Goal: Task Accomplishment & Management: Complete application form

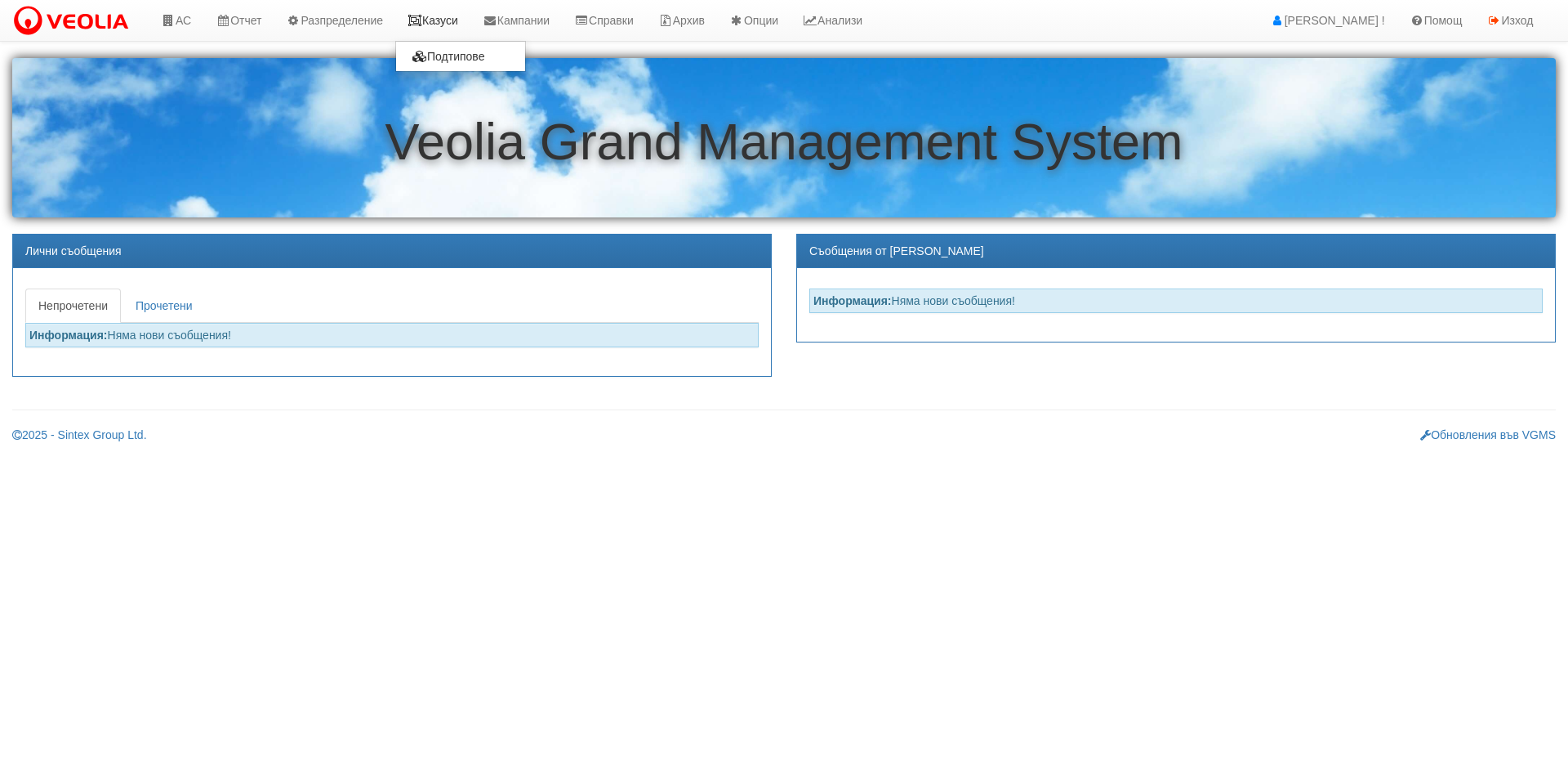
click at [421, 17] on icon at bounding box center [414, 20] width 14 height 12
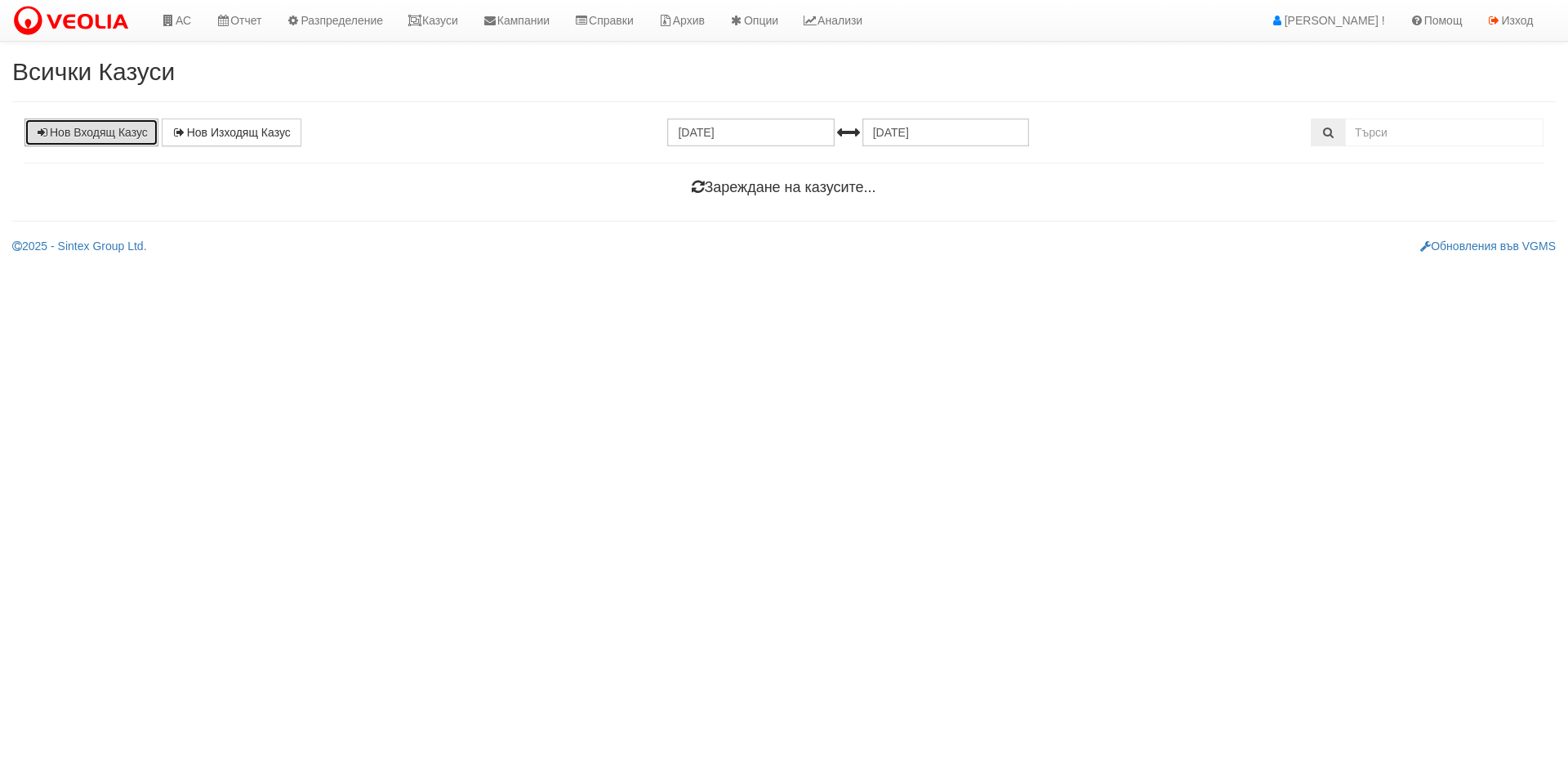
click at [89, 134] on link "Нов Входящ Казус" at bounding box center [91, 132] width 134 height 28
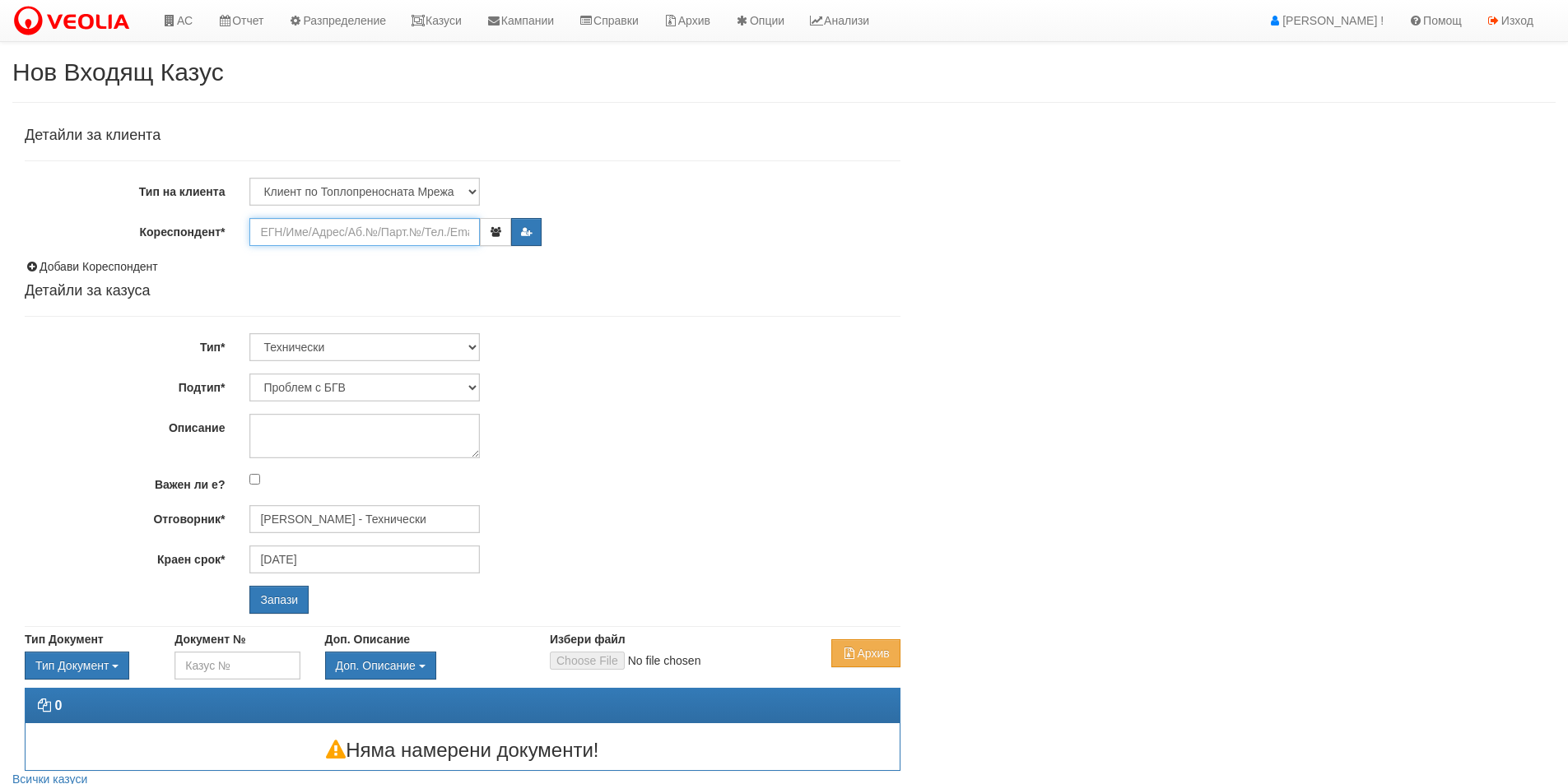
click at [313, 236] on input "Кореспондент*" at bounding box center [365, 232] width 231 height 28
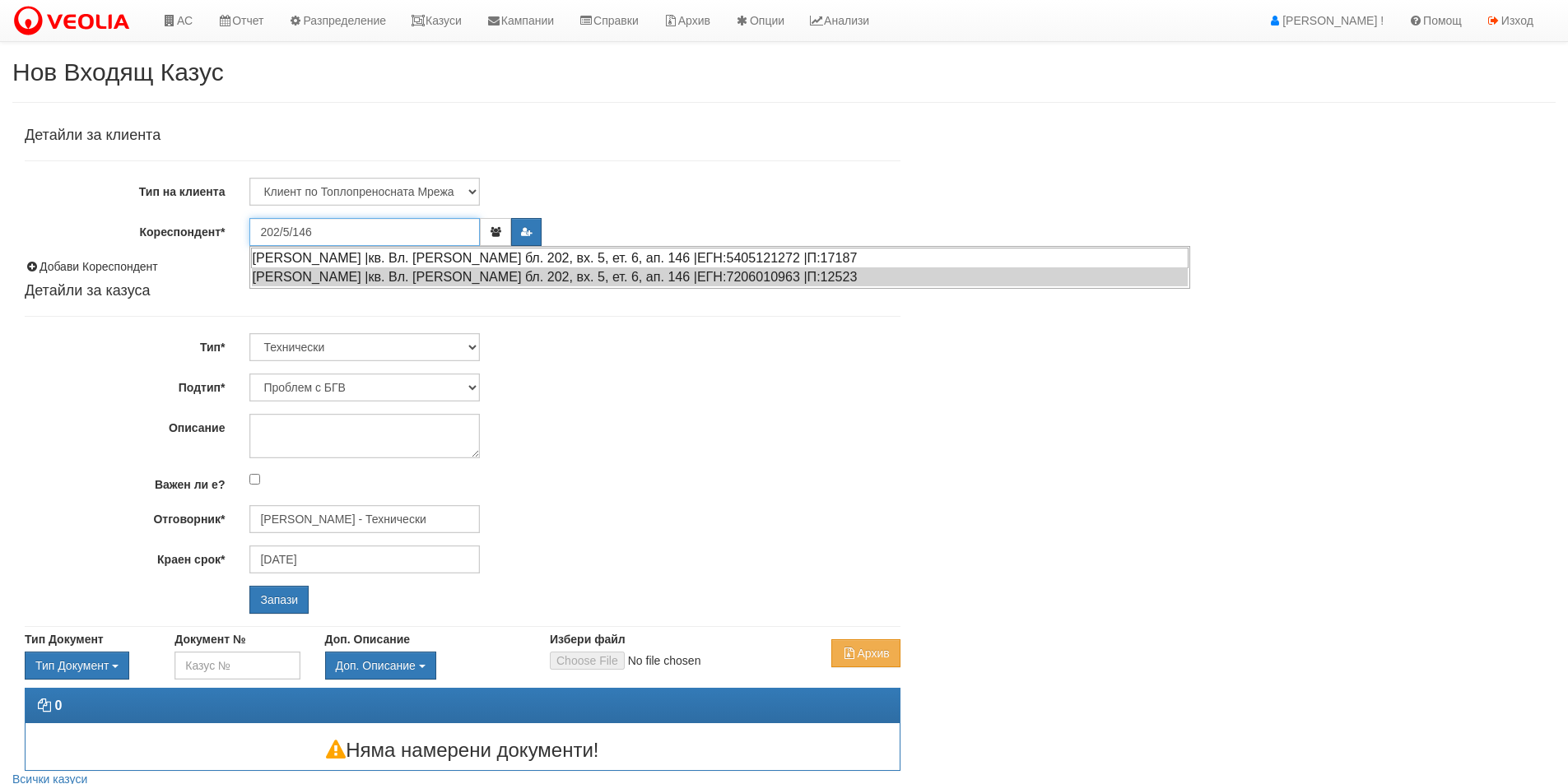
click at [331, 250] on div "КАТЕРИНА ВАСИЛЕВА ПАРУШЕВА |кв. Вл. Варненчик бл. 202, вх. 5, ет. 6, ап. 146 |Е…" at bounding box center [720, 258] width 938 height 20
type input "КАТЕРИНА ВАСИЛЕВА ПАРУШЕВА"
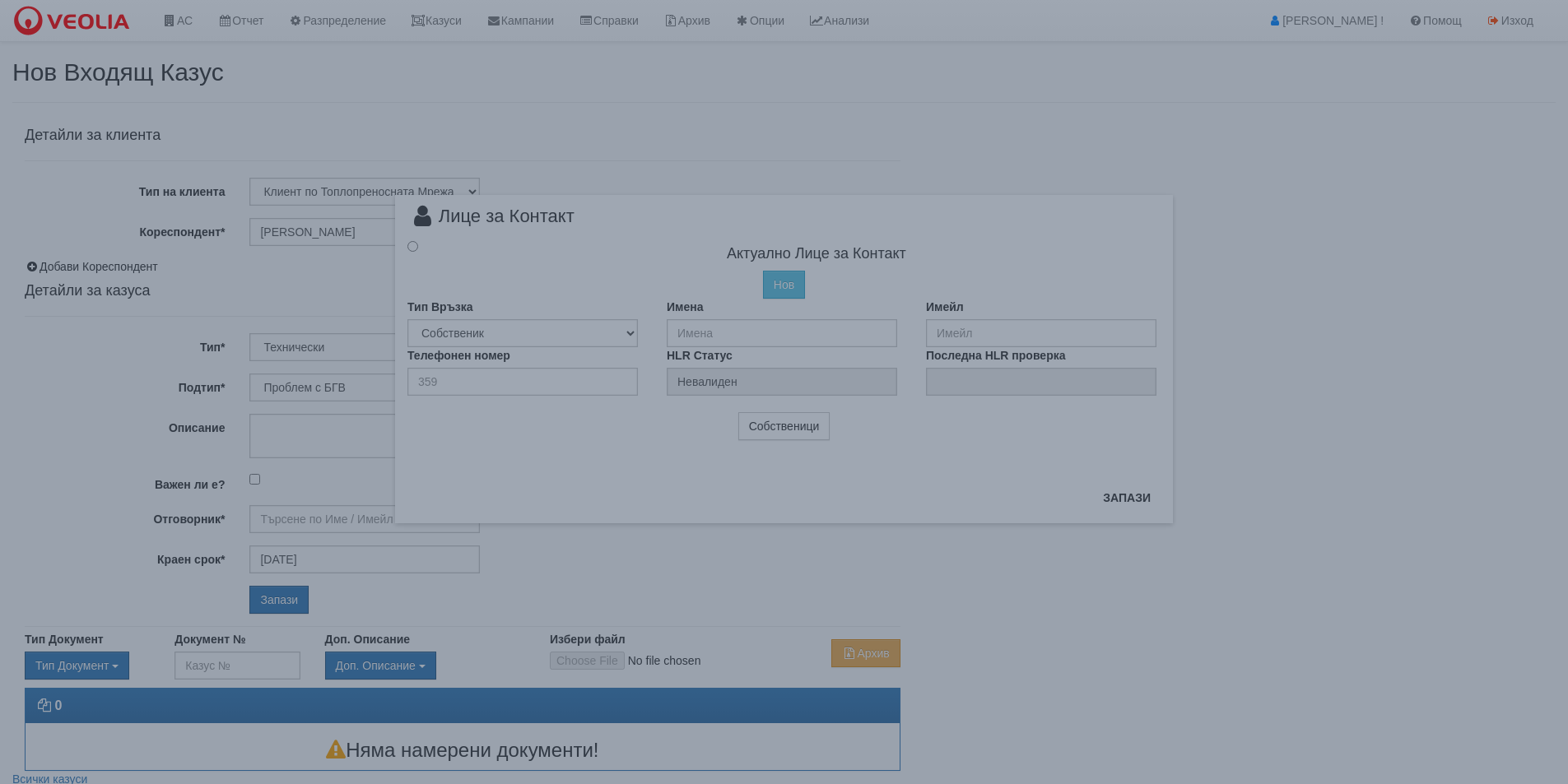
type input "[PERSON_NAME] - Технически"
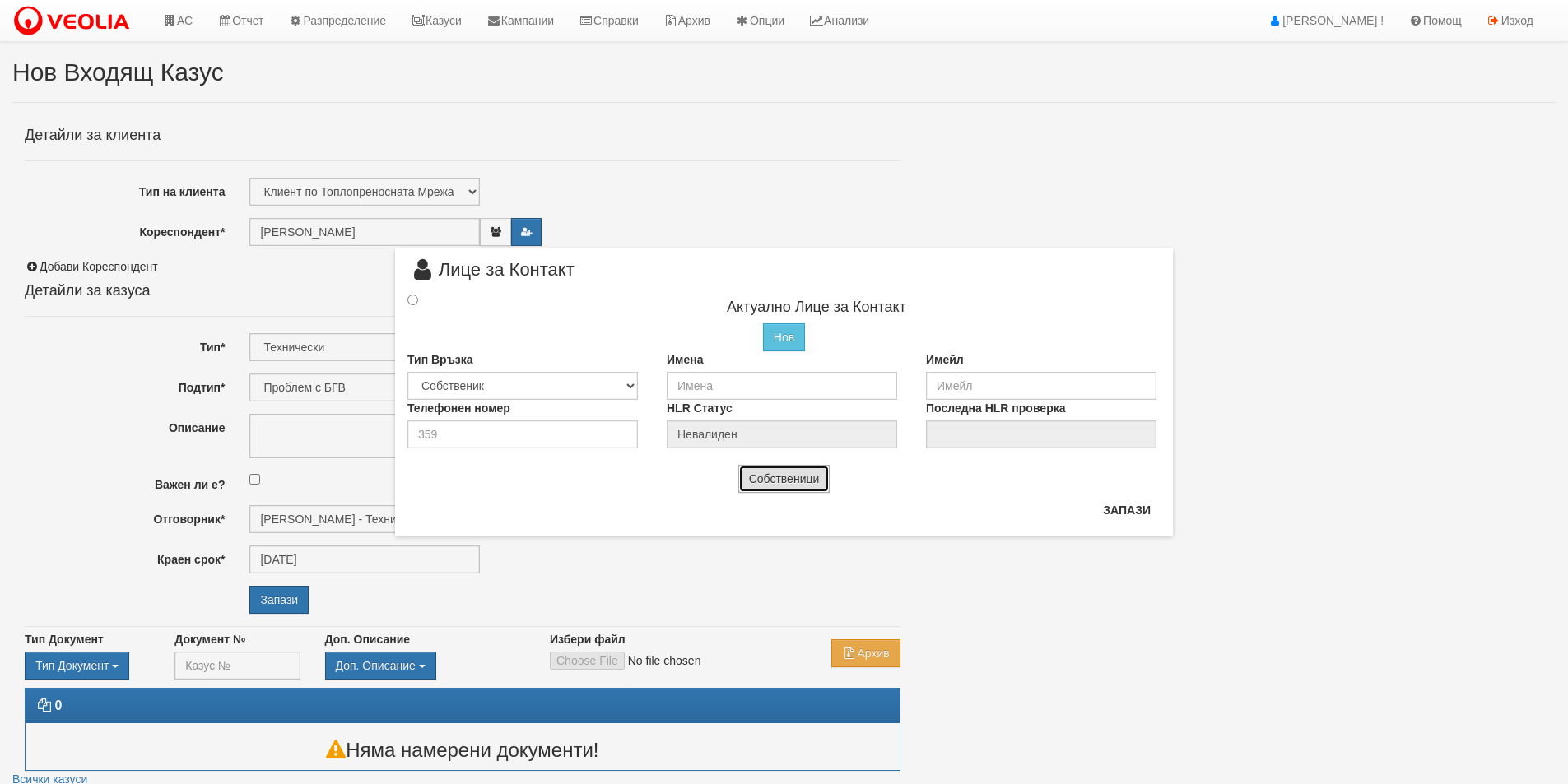
click at [767, 485] on button "Собственици" at bounding box center [784, 478] width 92 height 28
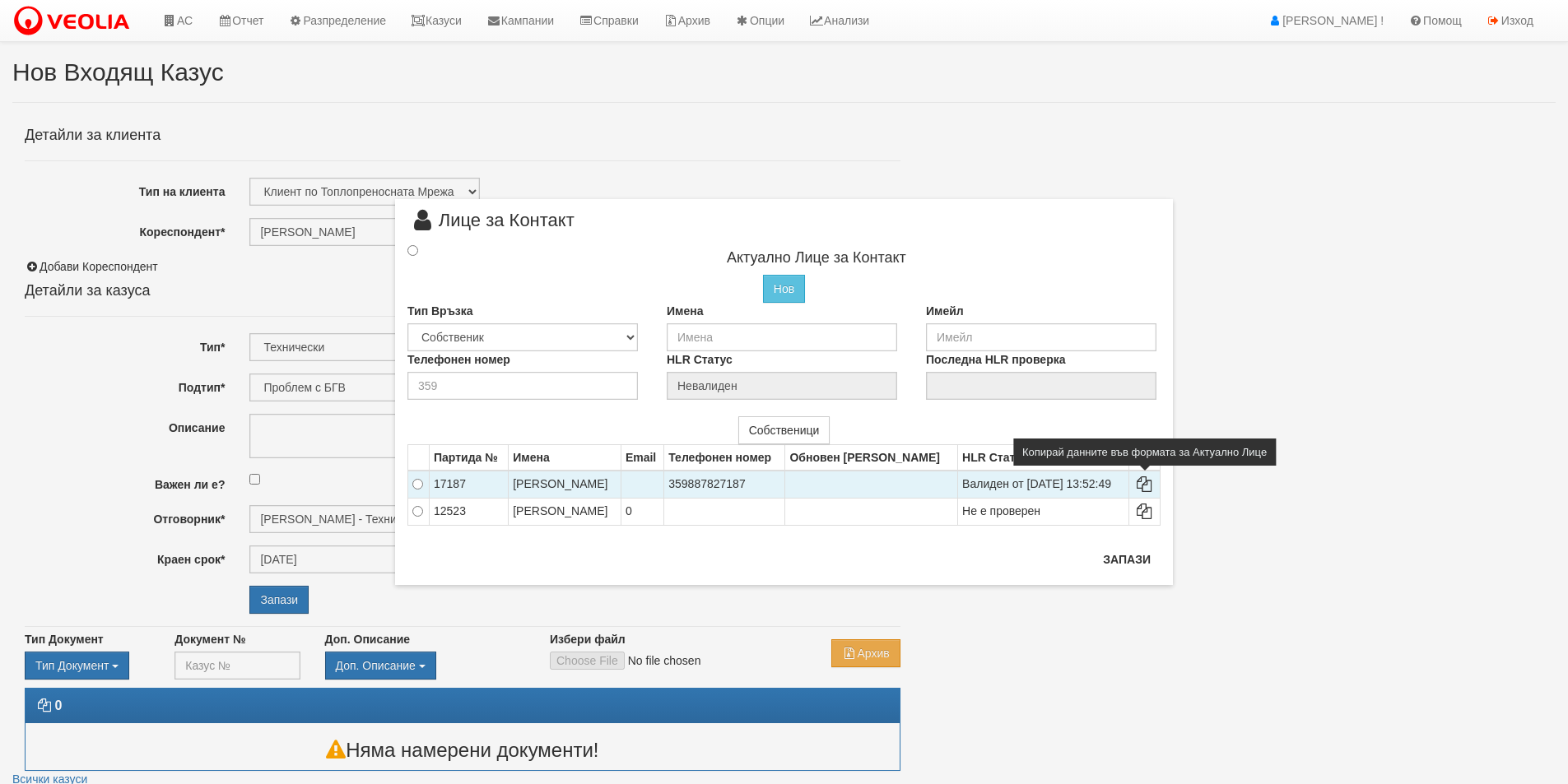
click at [1152, 478] on icon at bounding box center [1145, 484] width 20 height 12
type input "КАТЕРИНА ВАСИЛЕВА ПАРУШЕВА"
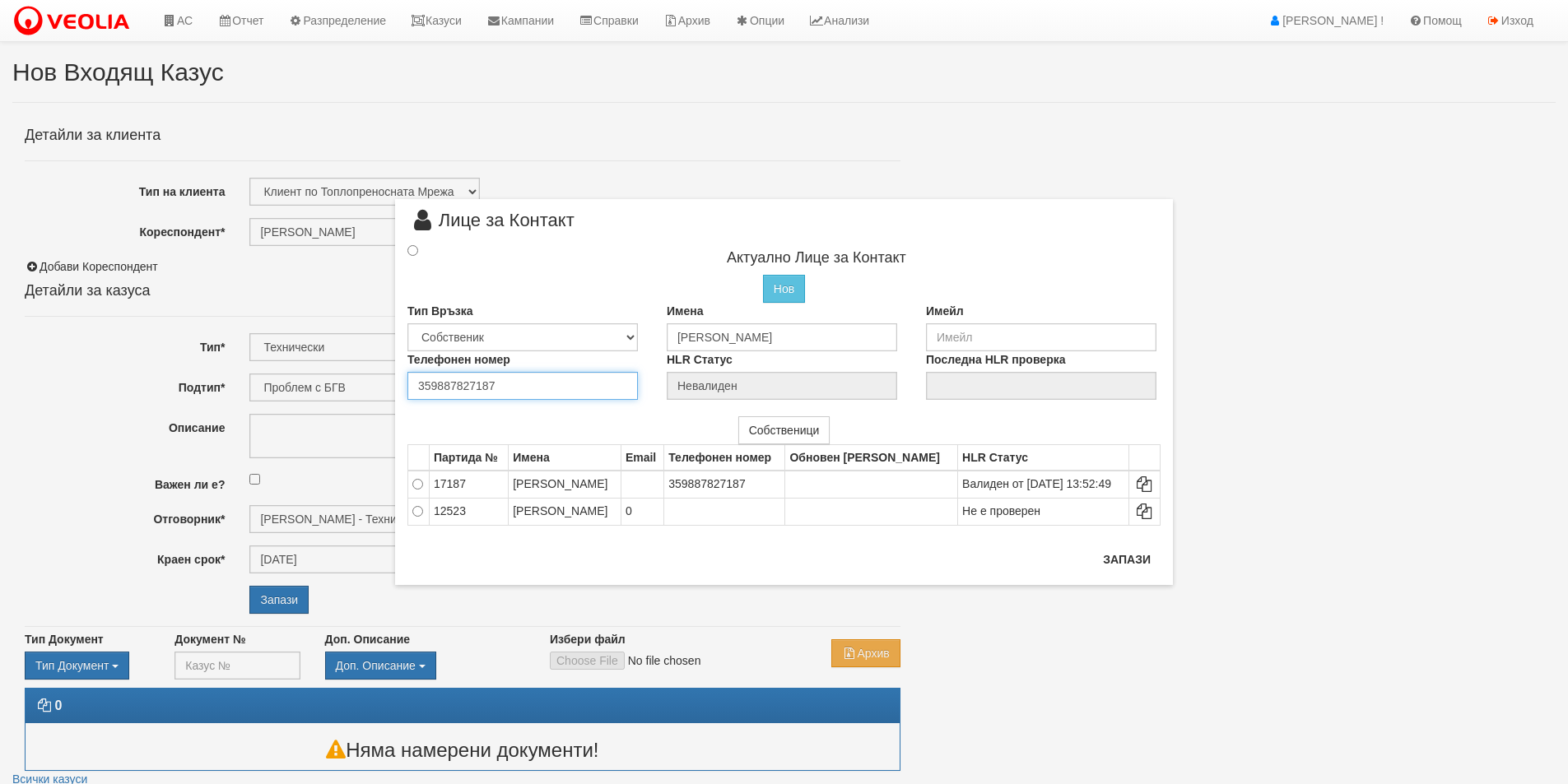
drag, startPoint x: 537, startPoint y: 380, endPoint x: 72, endPoint y: 386, distance: 465.0
click at [75, 386] on div "× Лице за Контакт Актуално Лице за Контакт Нов Промени Актуалното Лице Тип Връз…" at bounding box center [784, 392] width 1568 height 784
type input "0884928464"
click at [411, 249] on input "radio" at bounding box center [412, 250] width 11 height 11
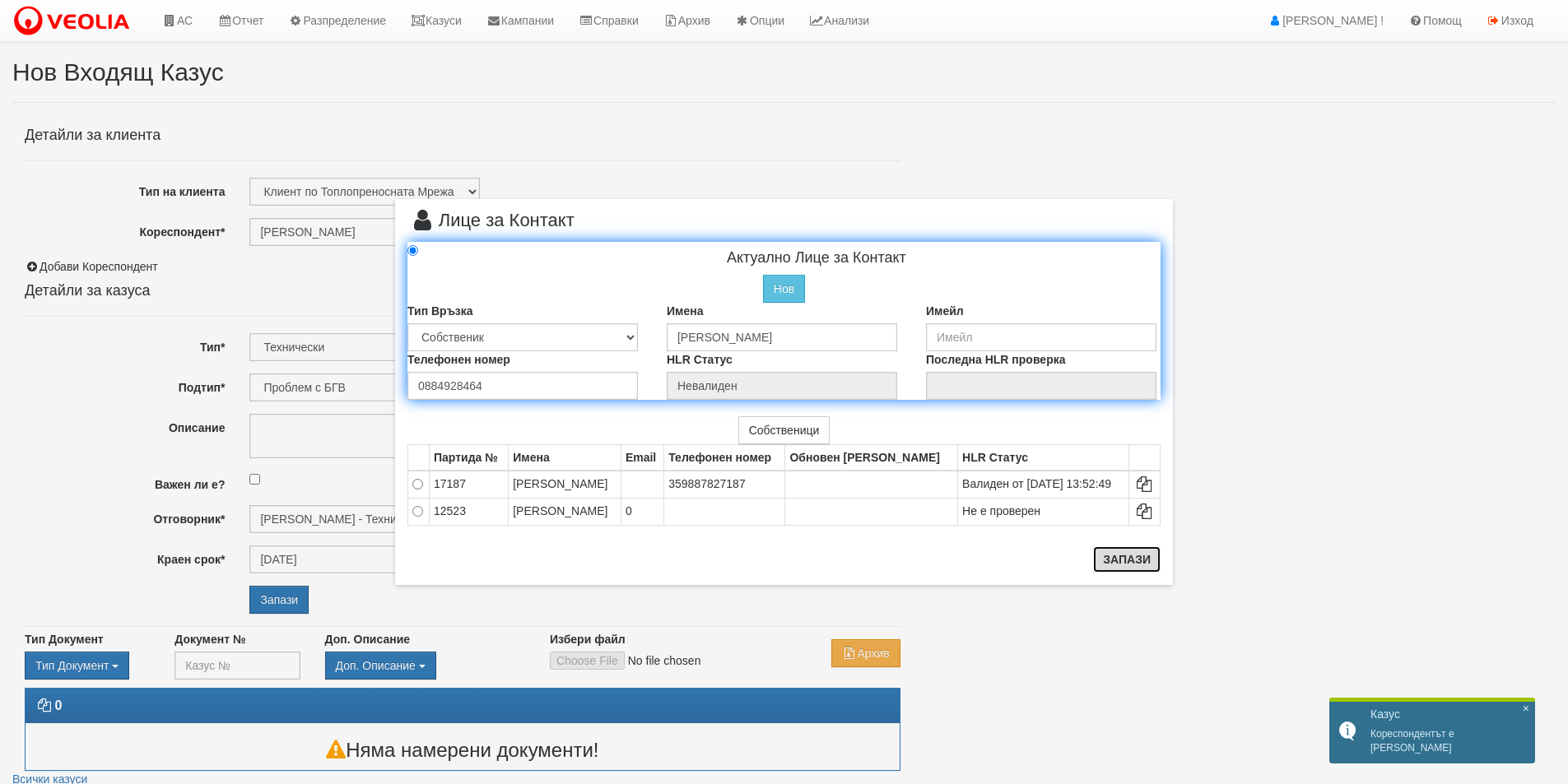
click at [1108, 558] on button "Запази" at bounding box center [1126, 559] width 67 height 26
radio input "true"
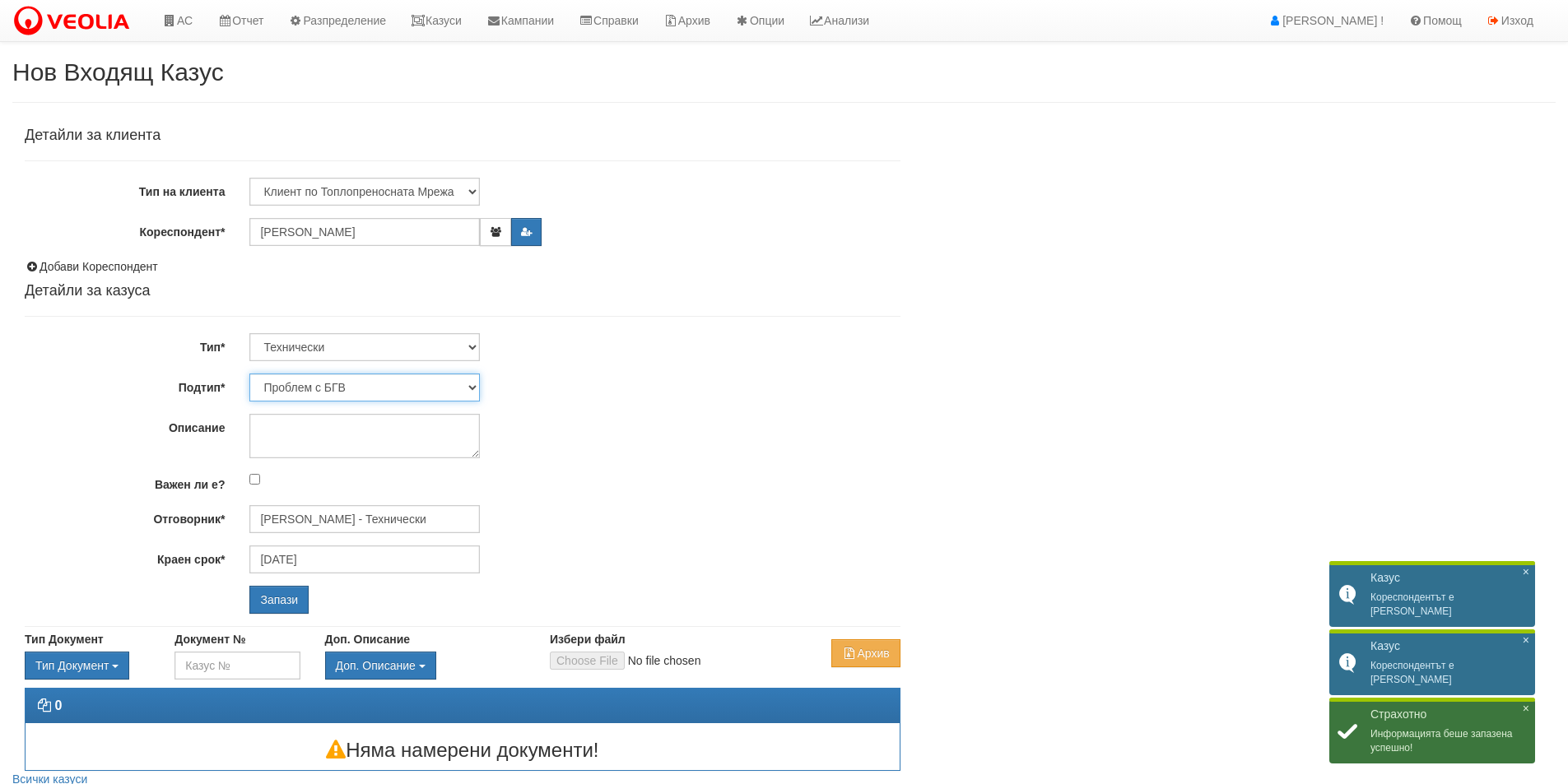
click at [423, 392] on select "Проблем с БГВ Теч ВОИ Теч БГВ Теч в АС Теч от водомер Проблем в АС Интервенция …" at bounding box center [365, 387] width 231 height 28
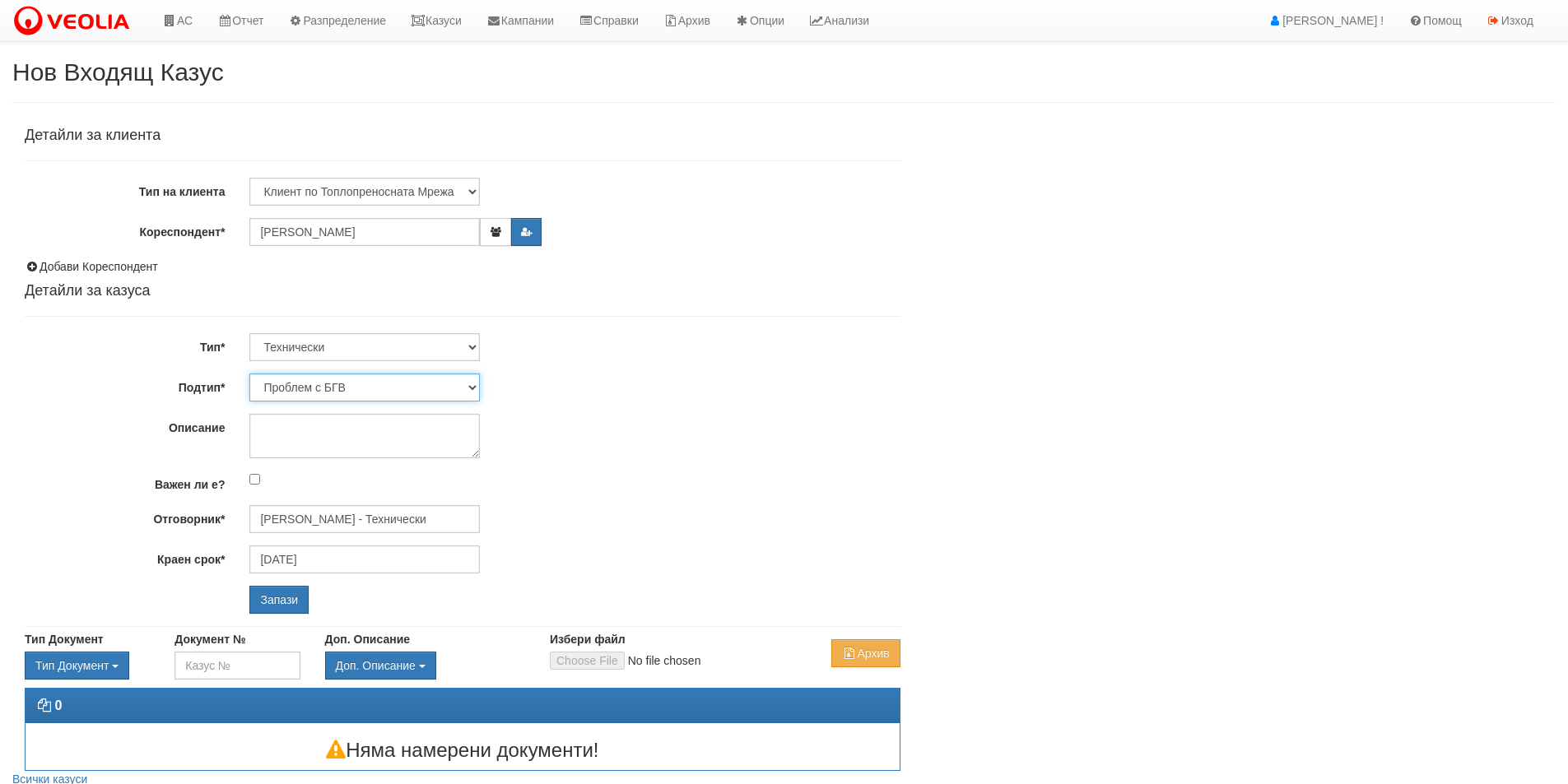
select select "Опис ВИ"
click at [250, 374] on select "Проблем с БГВ Теч ВОИ Теч БГВ Теч в АС Теч от водомер Проблем в АС Интервенция …" at bounding box center [365, 387] width 231 height 28
type input "[DATE]"
type input "[PERSON_NAME] - Технически"
click at [349, 426] on textarea "Описание" at bounding box center [365, 436] width 231 height 44
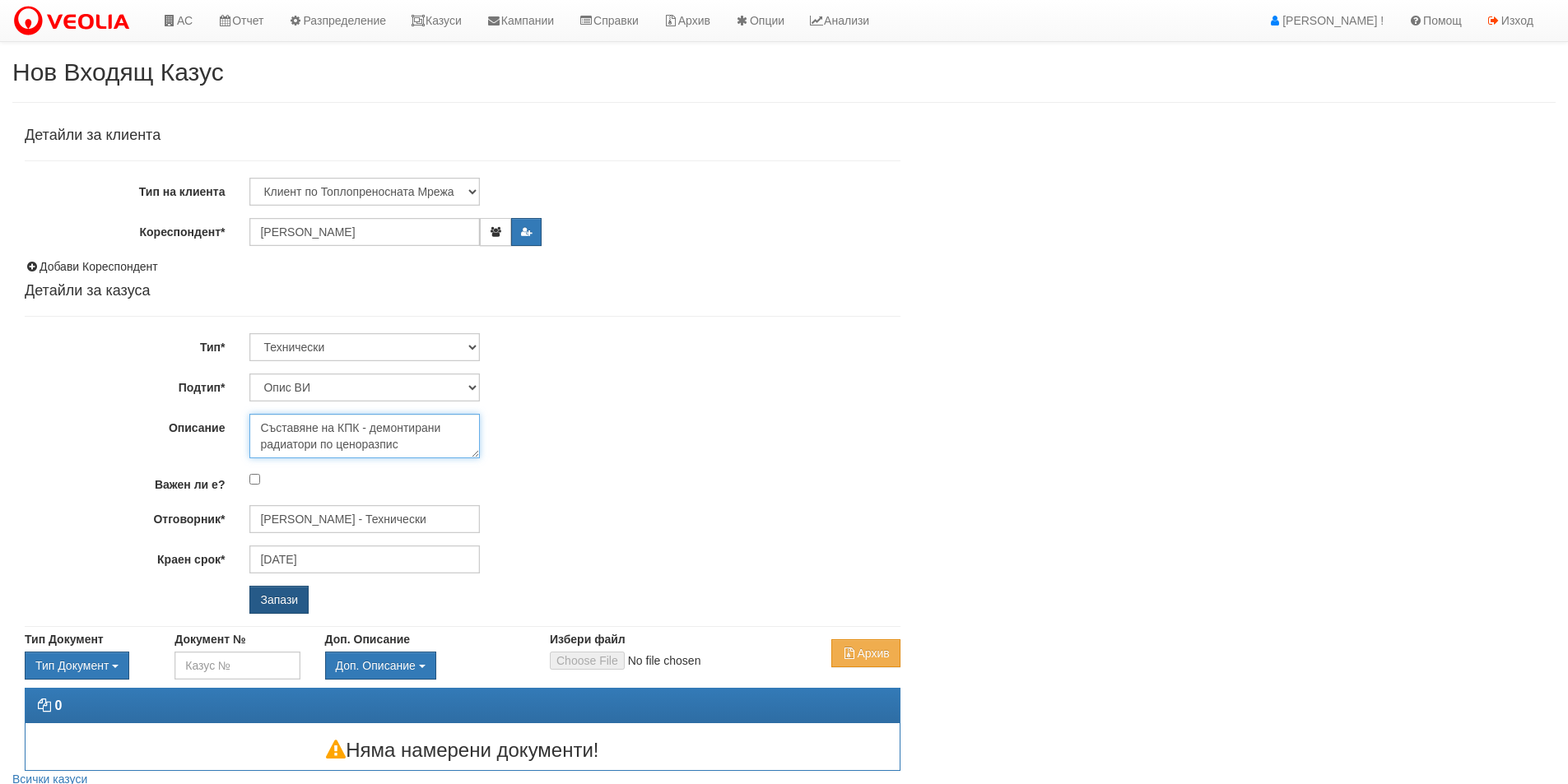
type textarea "Съставяне на КПК - демонтирани радиатори по ценоразпис"
click at [295, 594] on input "Запази" at bounding box center [279, 599] width 60 height 28
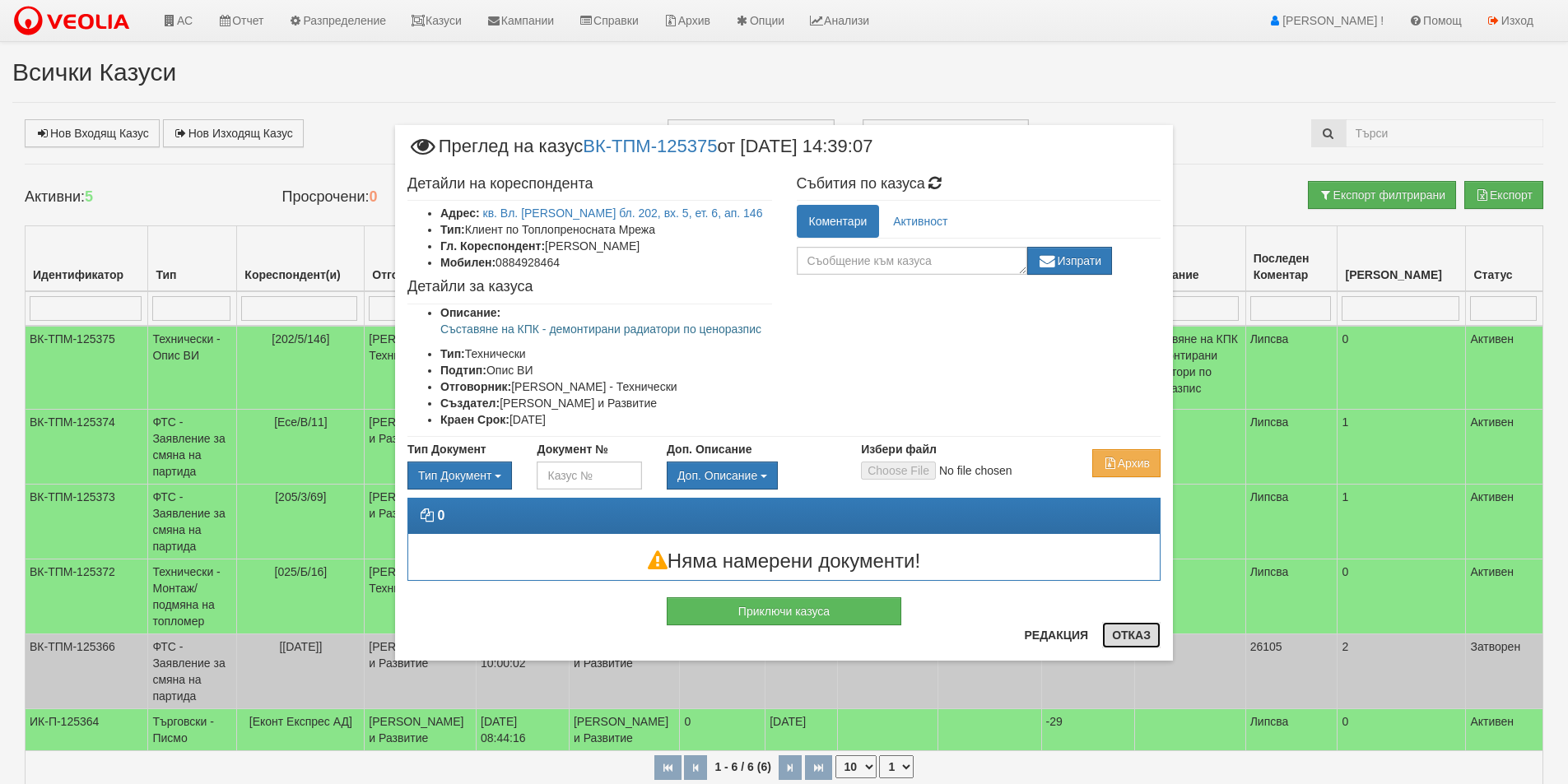
click at [1146, 647] on button "Отказ" at bounding box center [1131, 635] width 59 height 26
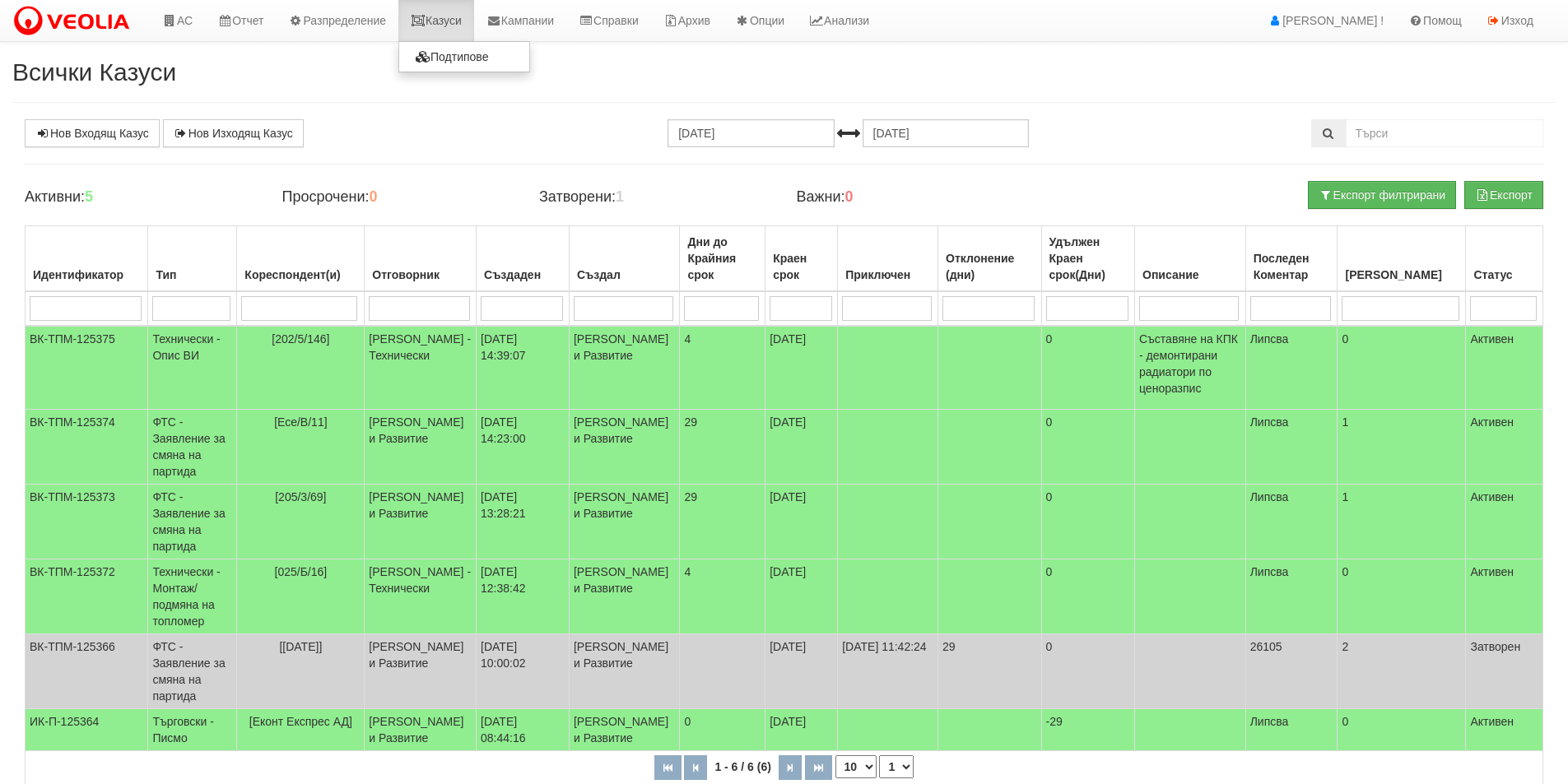
click at [461, 15] on link "Казуси" at bounding box center [436, 20] width 76 height 41
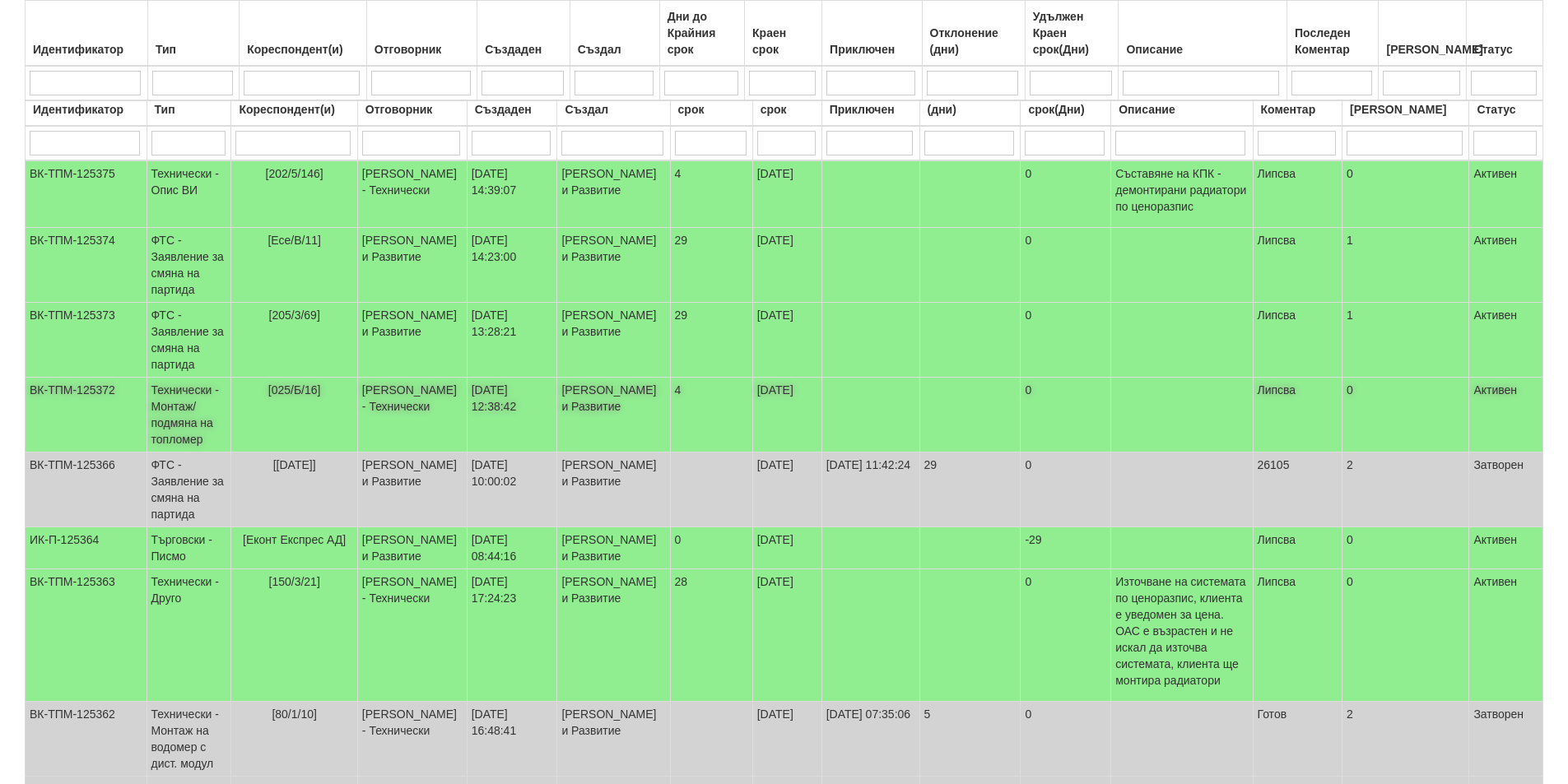
scroll to position [247, 0]
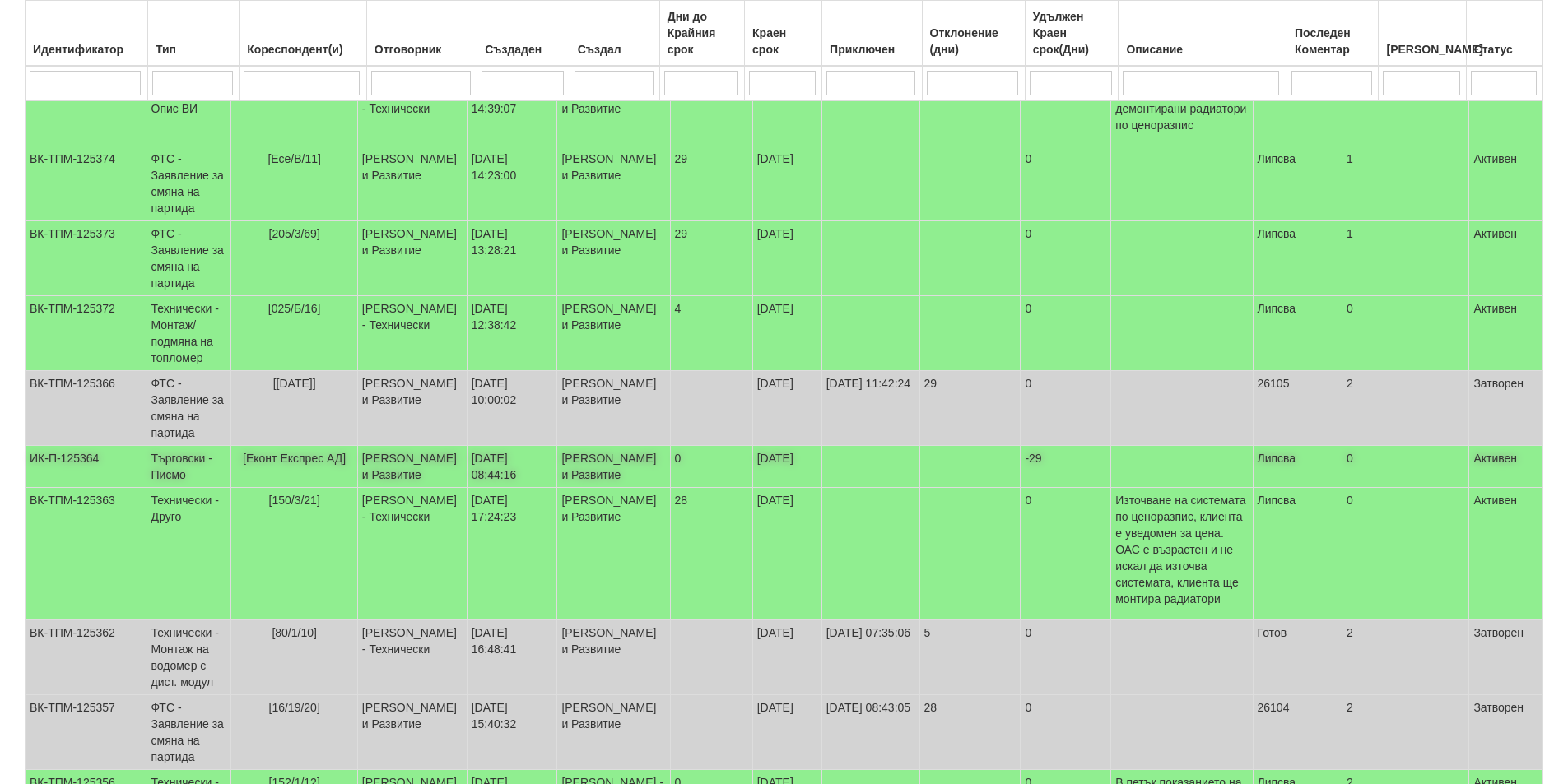
click at [622, 476] on td "[PERSON_NAME] и Развитие" at bounding box center [613, 466] width 112 height 42
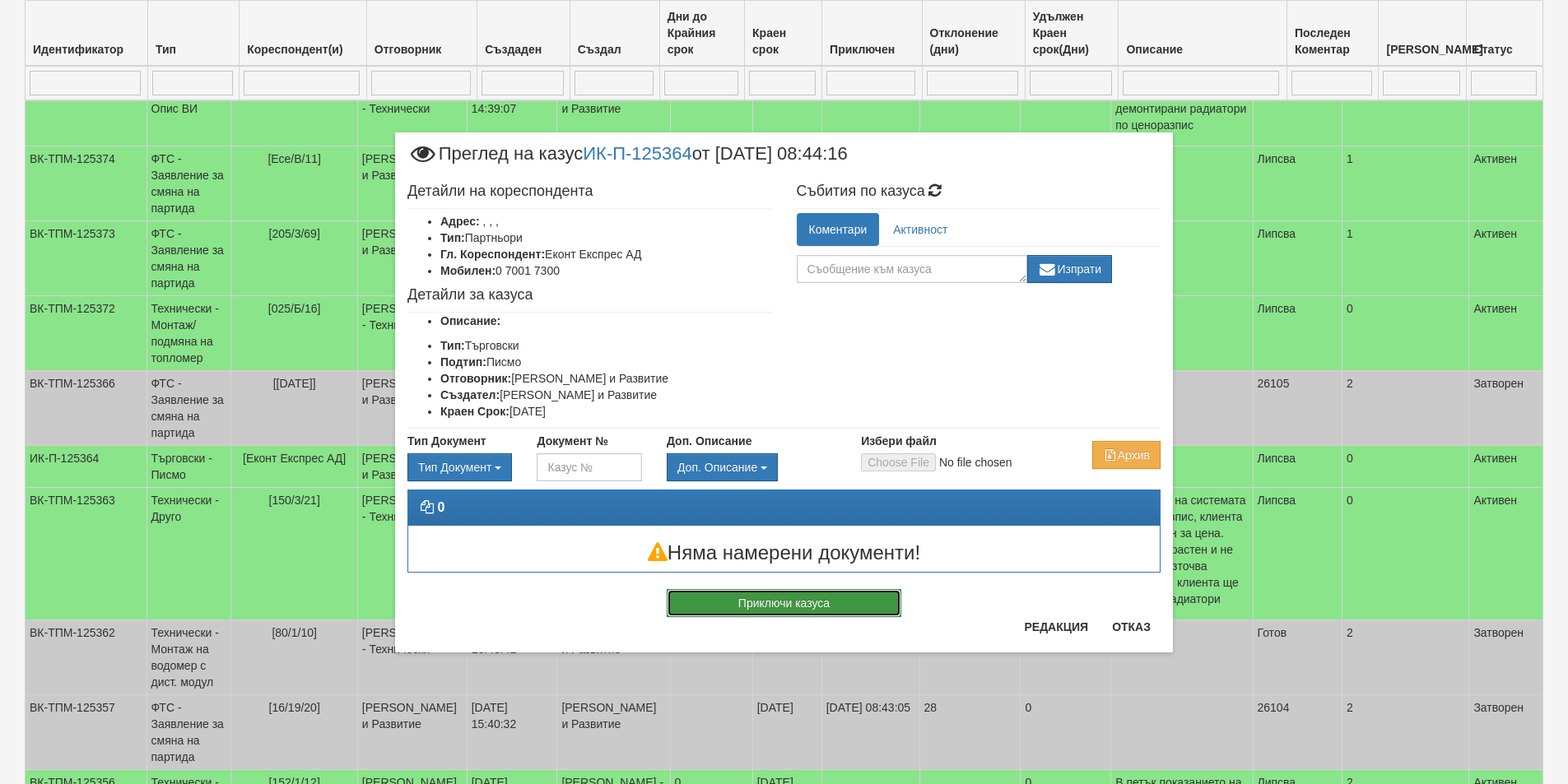
click at [862, 601] on button "Приключи казуса" at bounding box center [784, 603] width 234 height 28
